Goal: Book appointment/travel/reservation

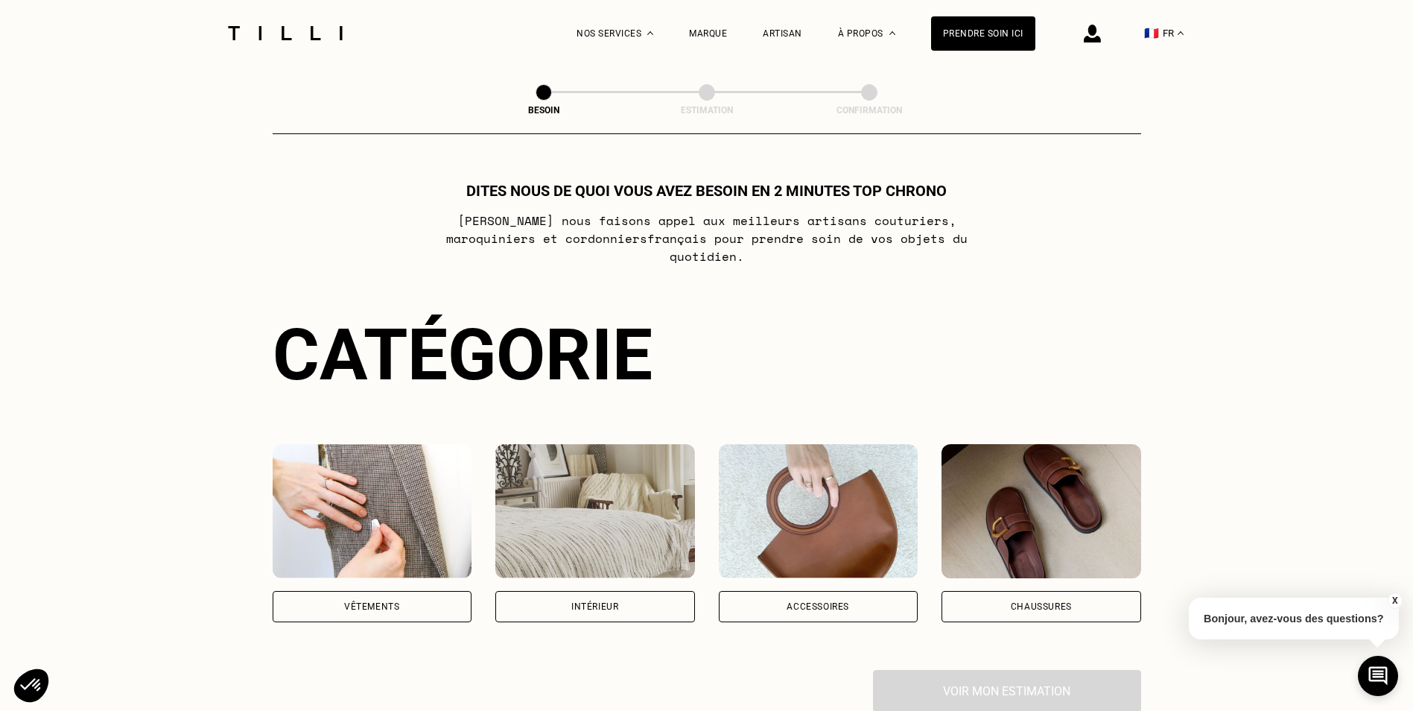
click at [767, 482] on img at bounding box center [819, 511] width 200 height 134
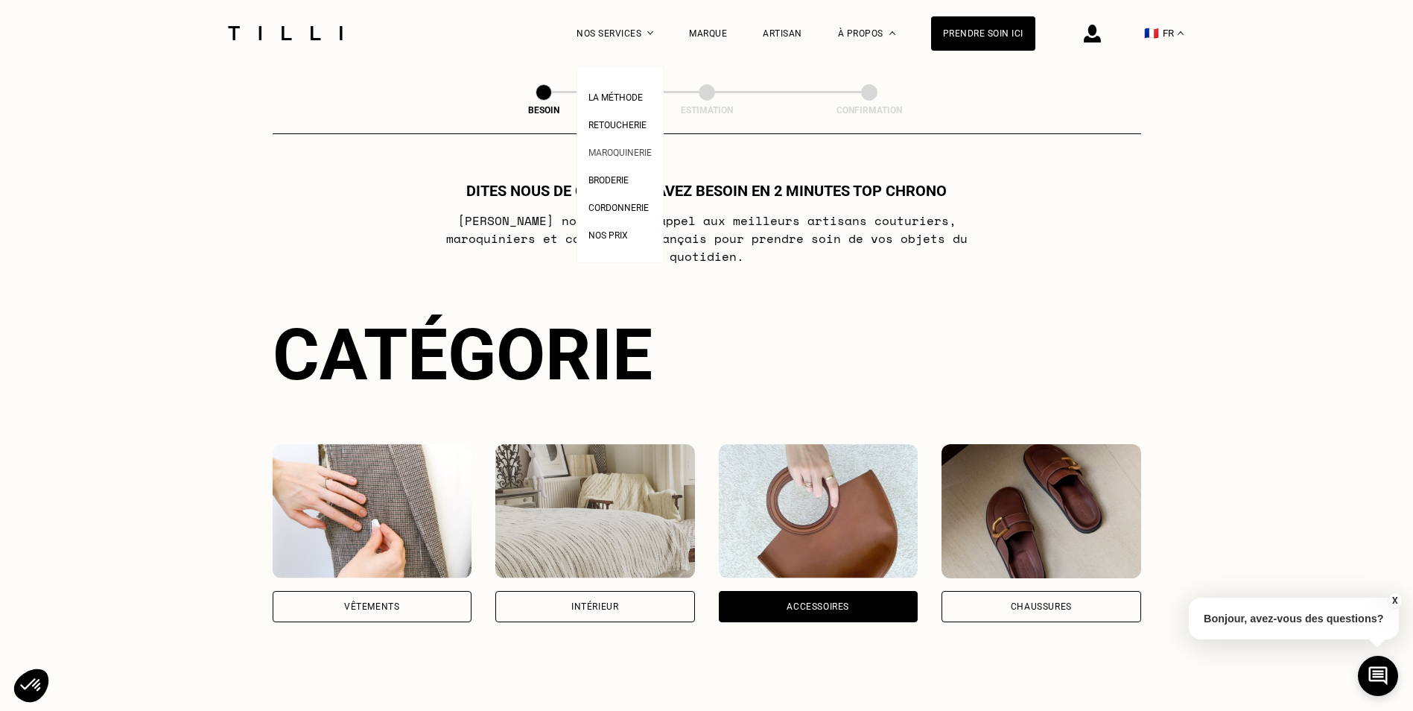
click at [649, 154] on span "Maroquinerie" at bounding box center [619, 152] width 63 height 10
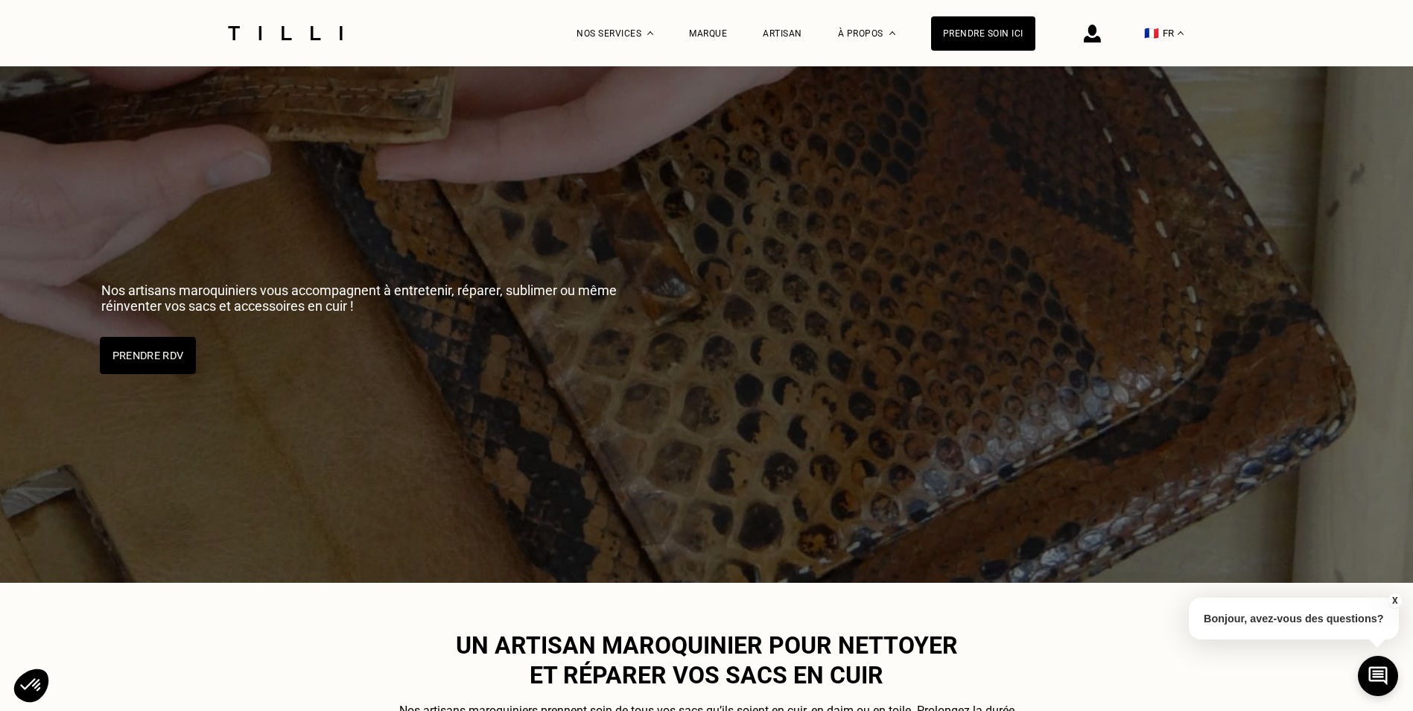
click at [152, 357] on button "Prendre RDV" at bounding box center [148, 355] width 96 height 37
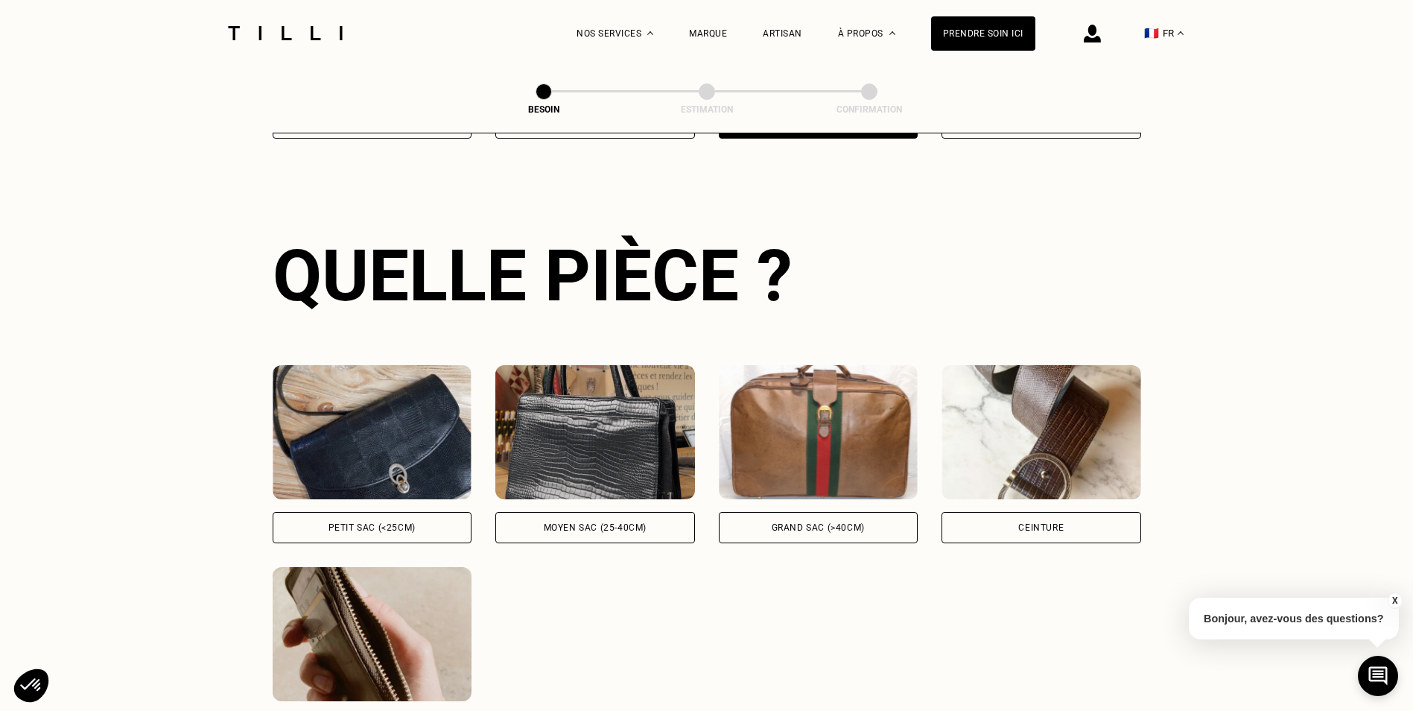
scroll to position [487, 0]
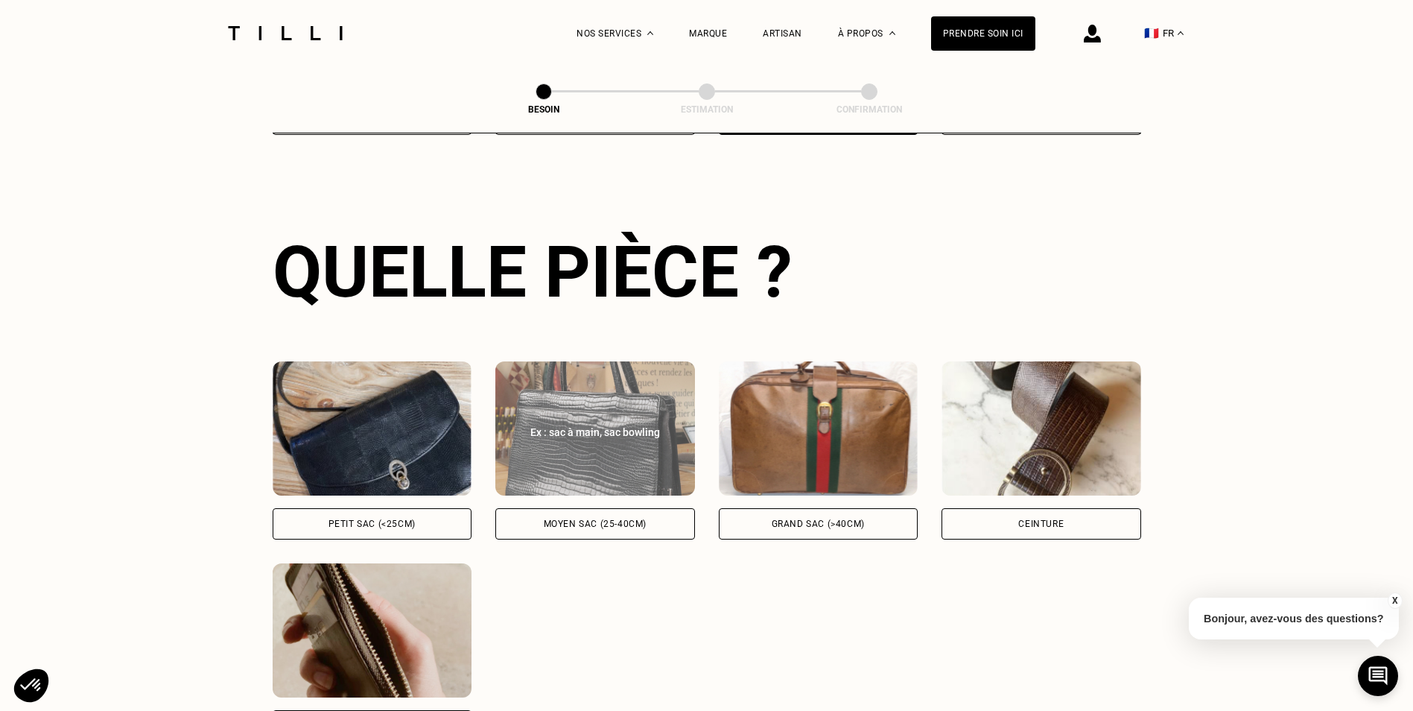
click at [604, 519] on div "Moyen sac (25-40cm)" at bounding box center [595, 523] width 103 height 9
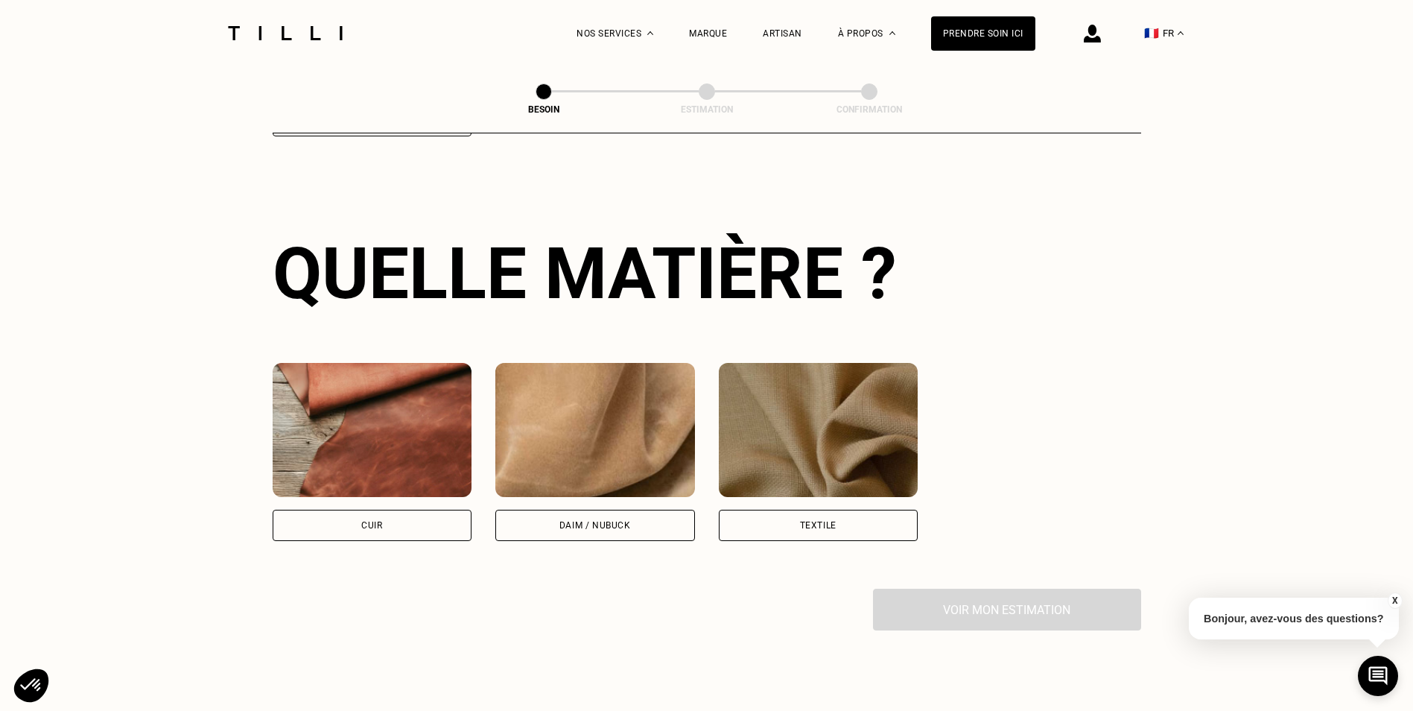
scroll to position [1096, 0]
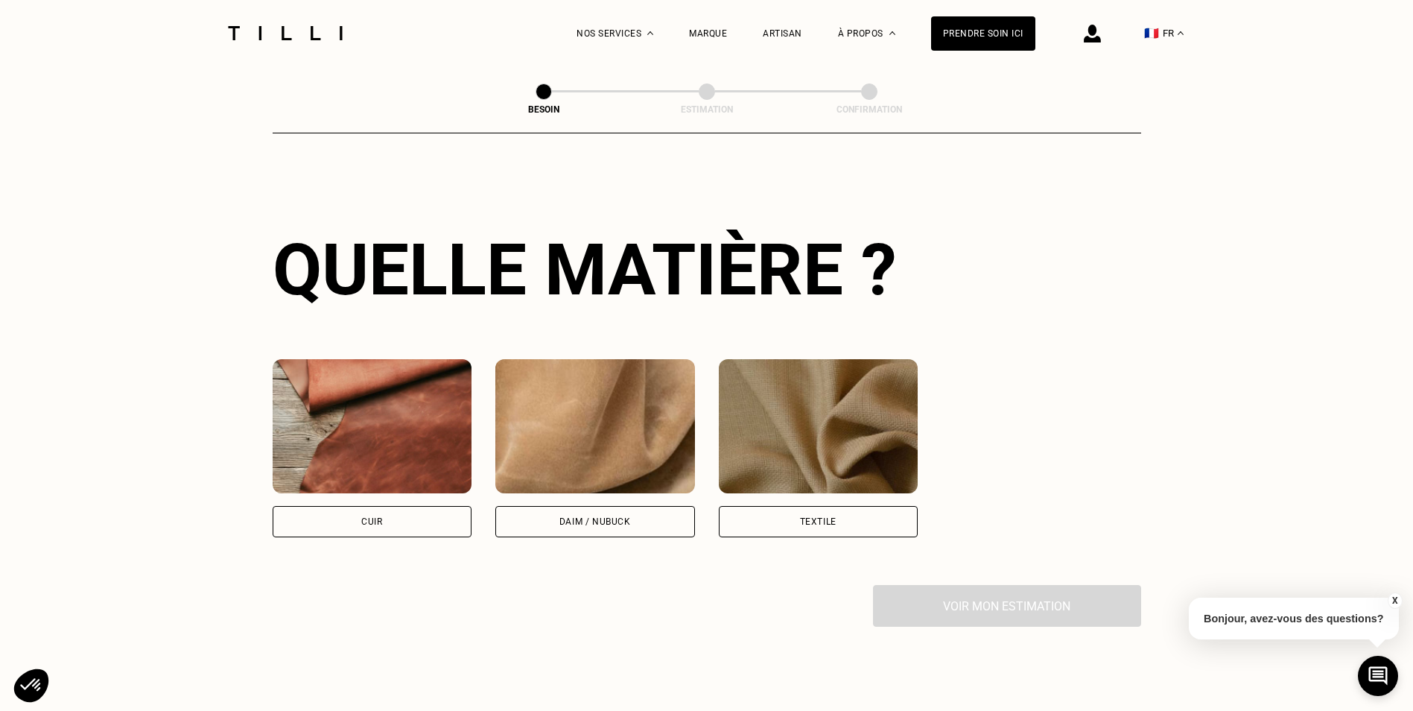
click at [393, 512] on div "Cuir" at bounding box center [373, 521] width 200 height 31
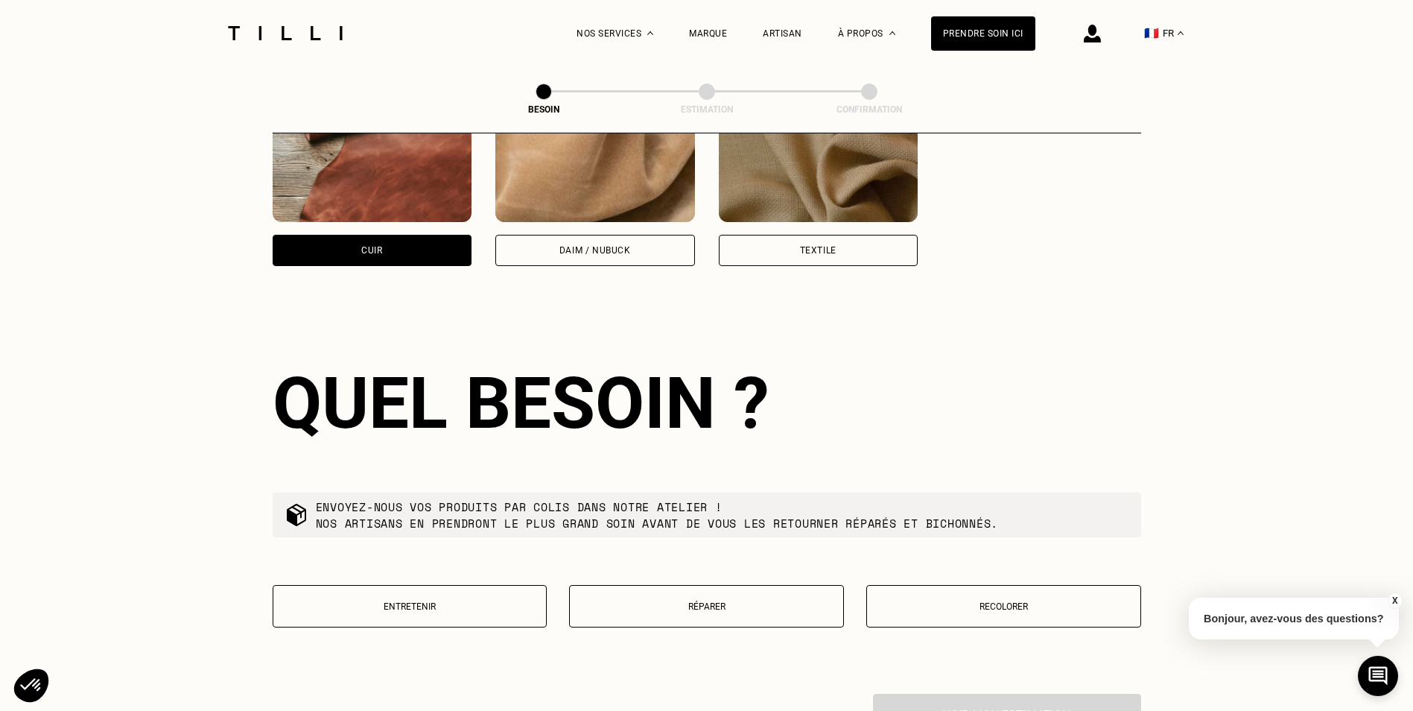
scroll to position [1502, 0]
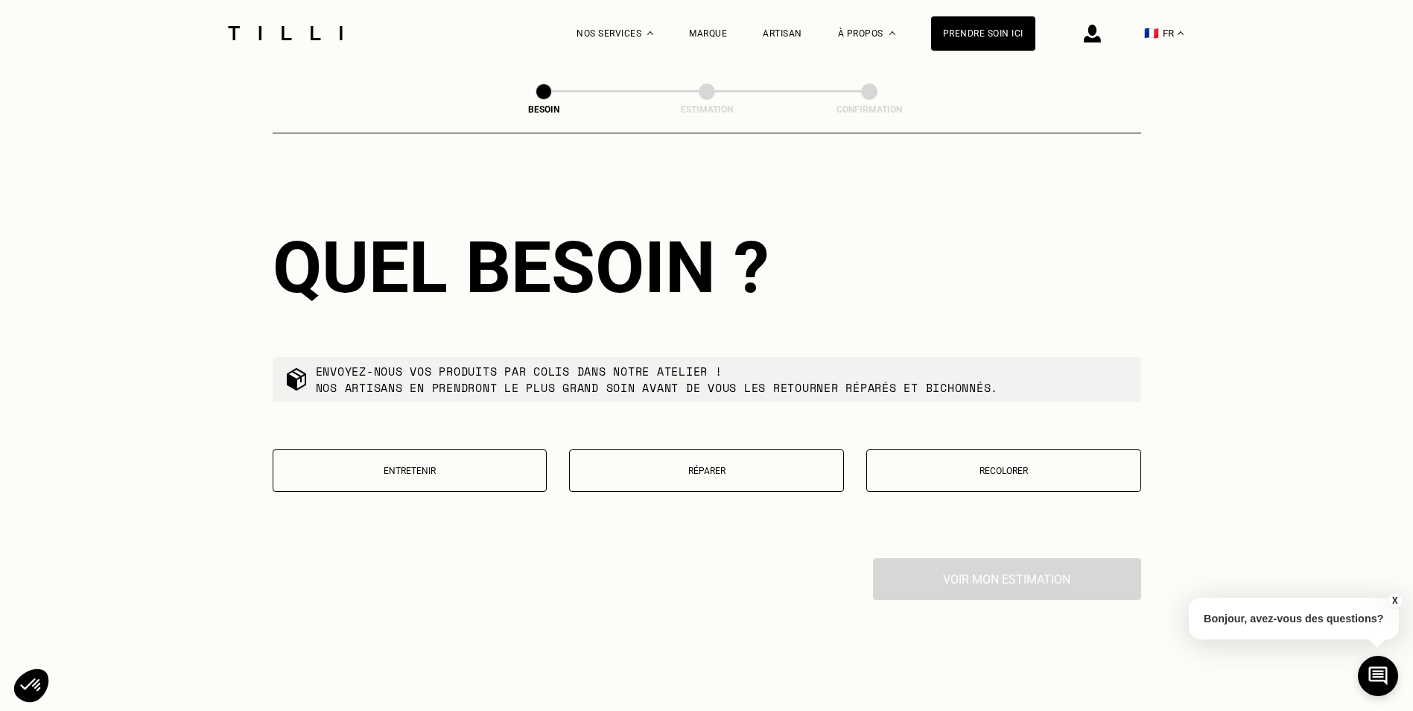
click at [714, 466] on p "Réparer" at bounding box center [706, 471] width 258 height 10
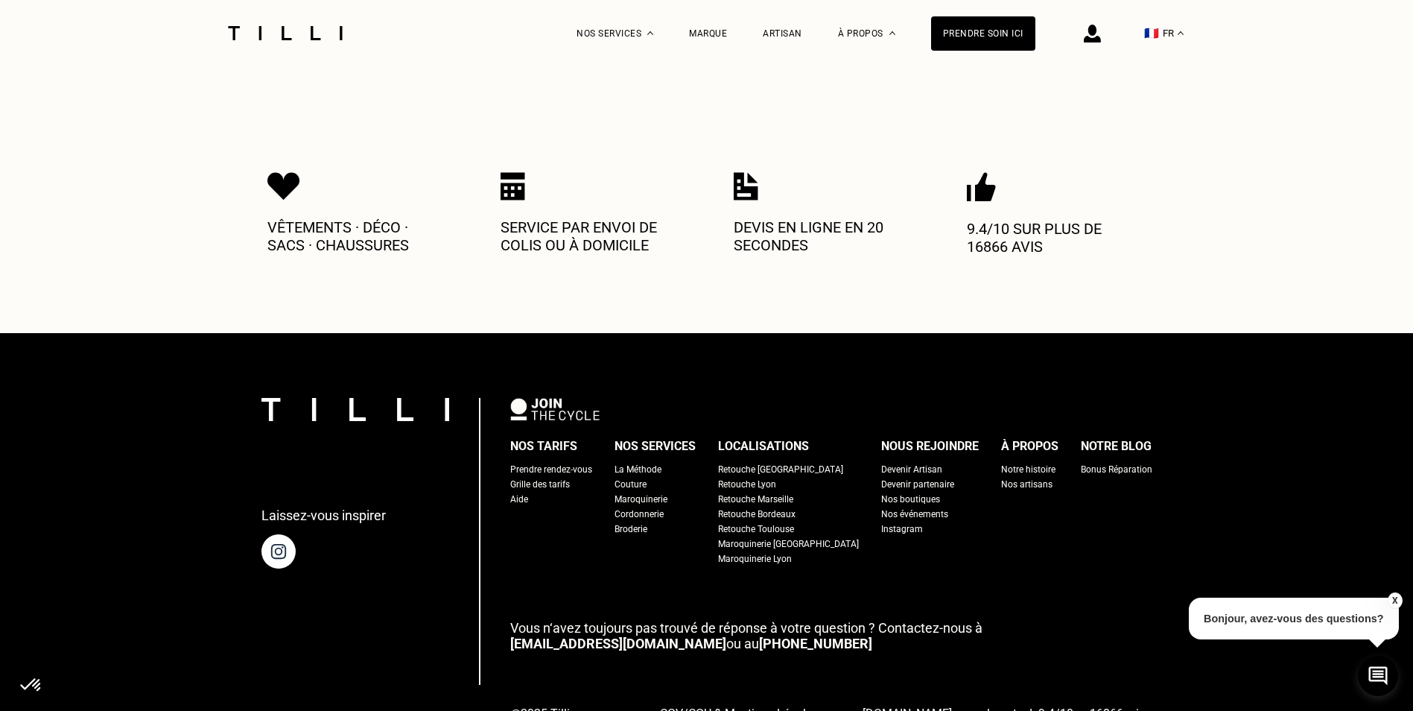
scroll to position [2380, 0]
